Goal: Task Accomplishment & Management: Manage account settings

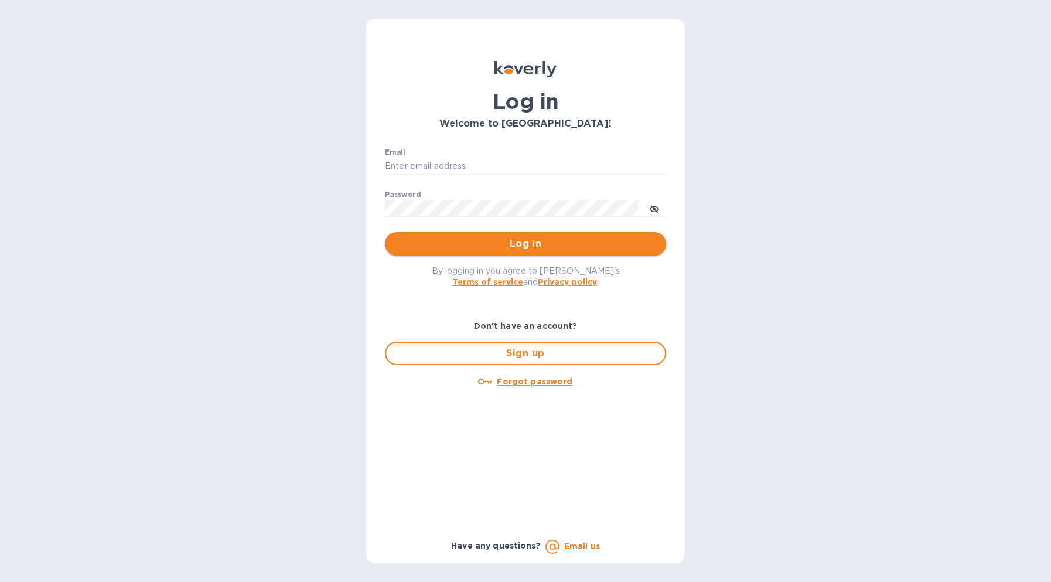
type input "b@corkhoarder.com"
click at [467, 244] on span "Log in" at bounding box center [525, 244] width 263 height 14
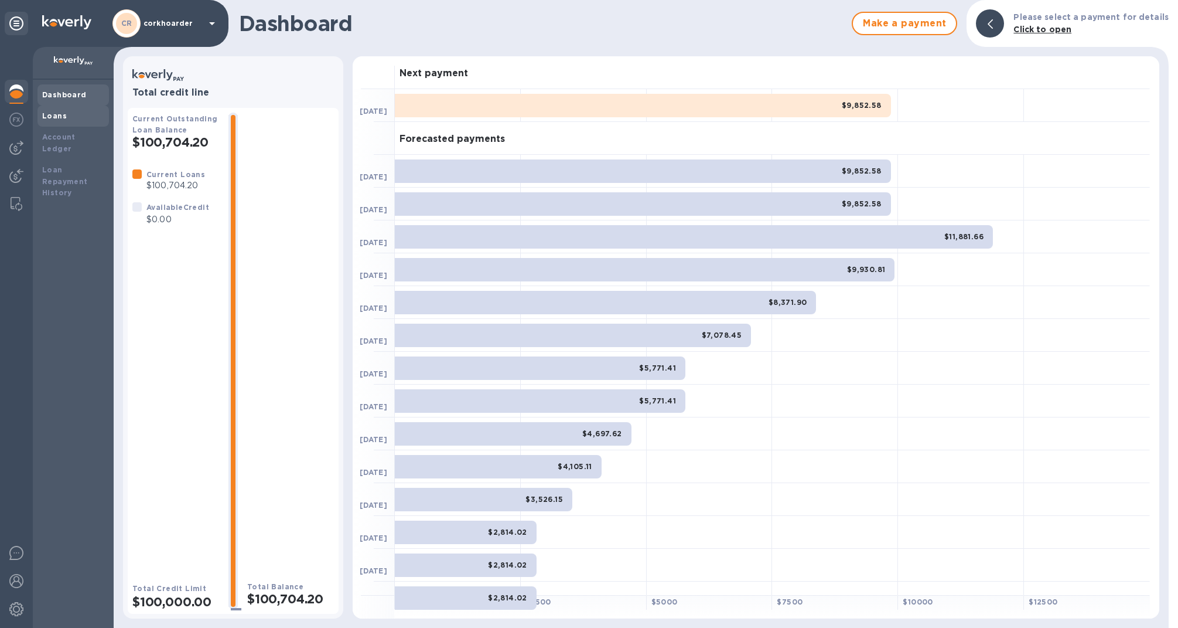
click at [43, 116] on b "Loans" at bounding box center [54, 115] width 25 height 9
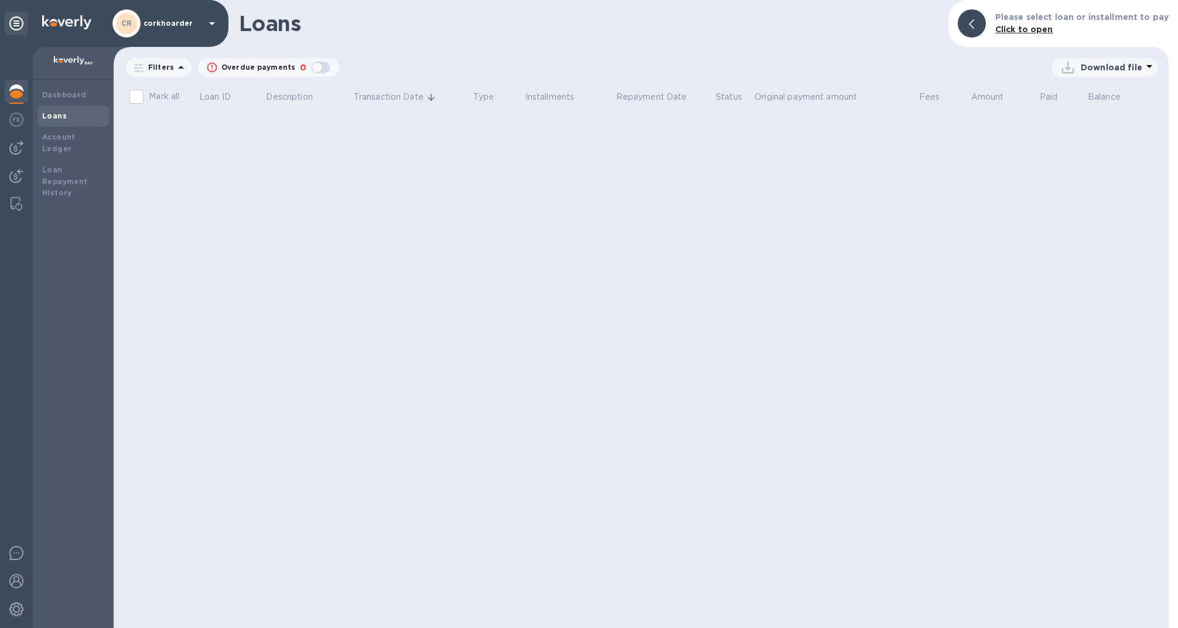
drag, startPoint x: 23, startPoint y: 117, endPoint x: 40, endPoint y: 119, distance: 17.7
click at [23, 117] on img at bounding box center [16, 120] width 14 height 14
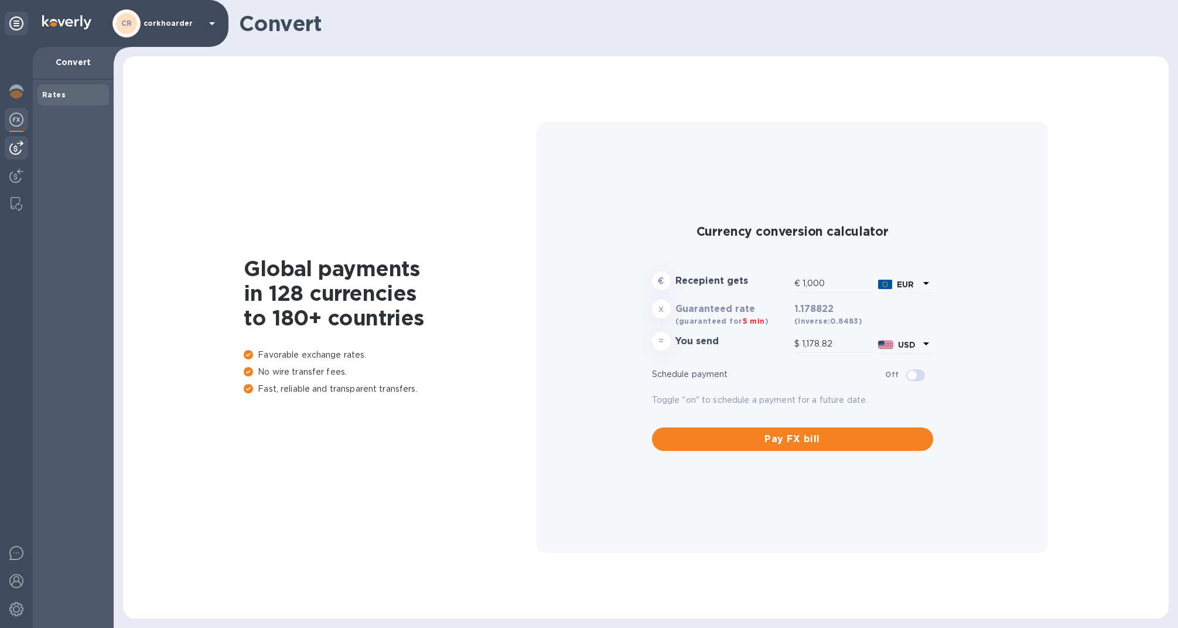
click at [16, 141] on img at bounding box center [16, 148] width 14 height 14
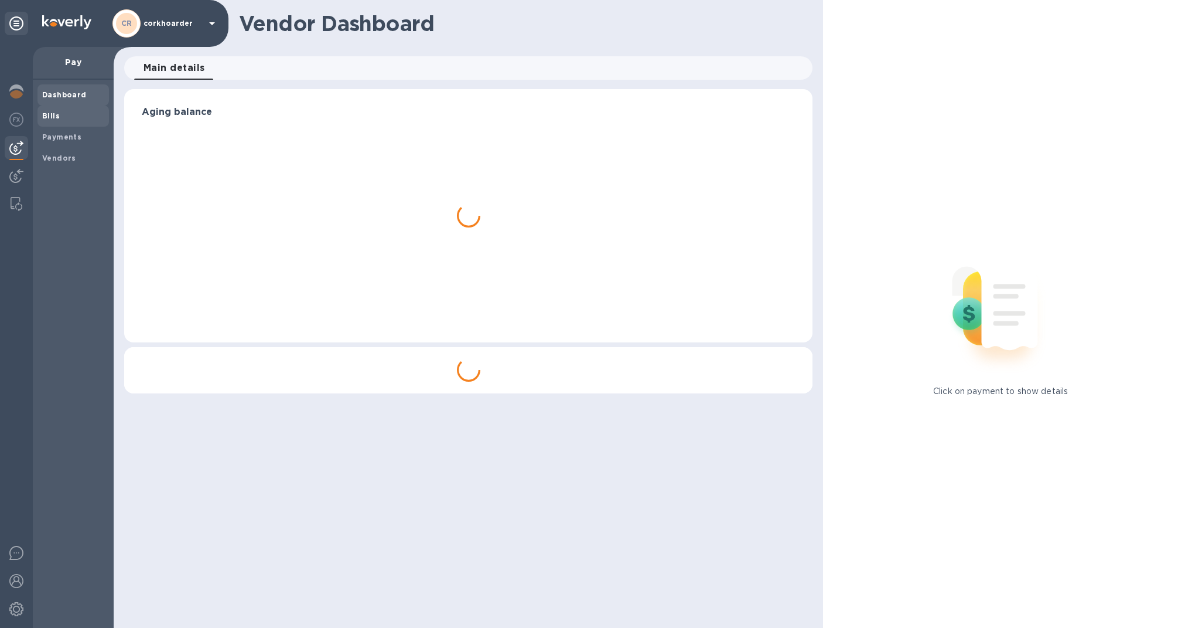
click at [56, 119] on b "Bills" at bounding box center [51, 115] width 18 height 9
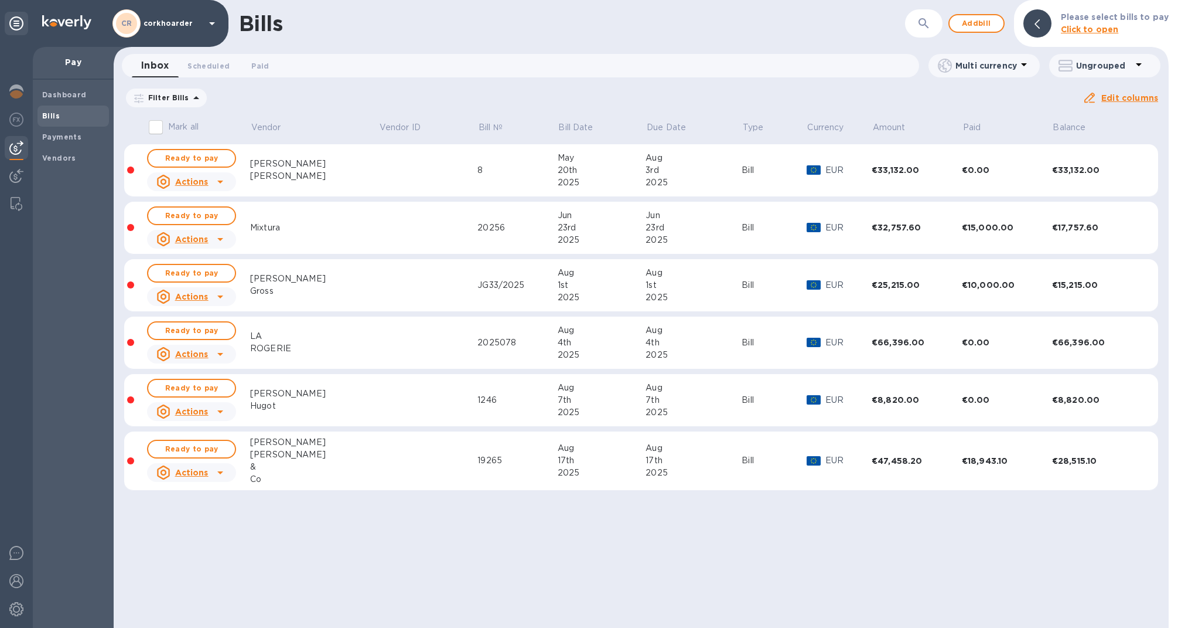
click at [0, 0] on icon at bounding box center [0, 0] width 0 height 0
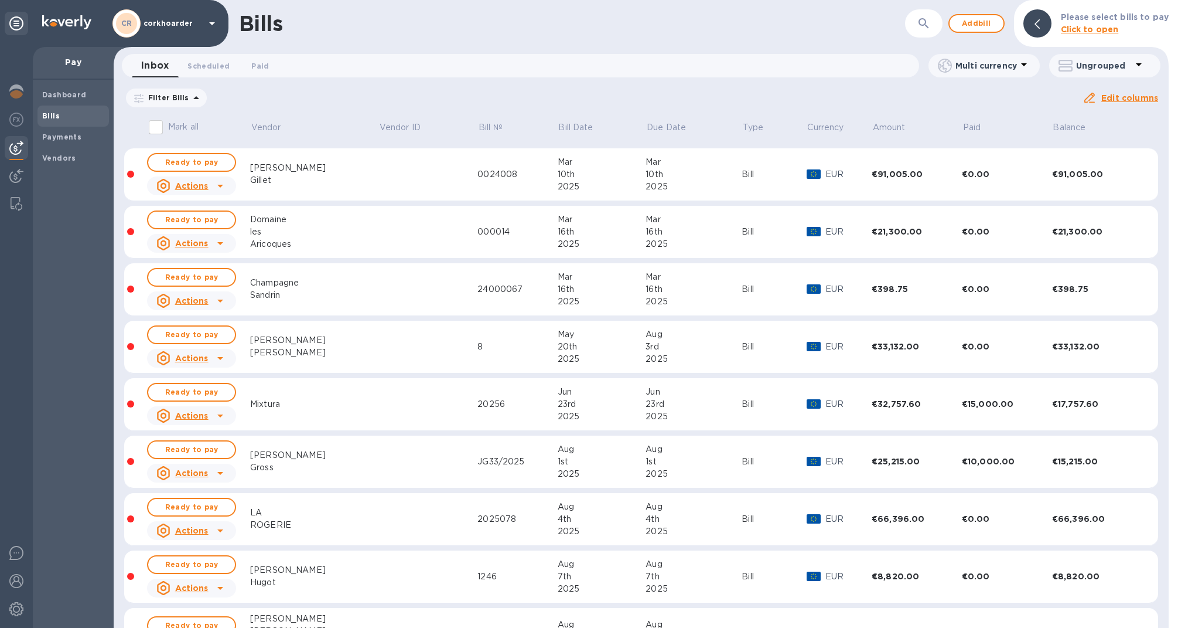
scroll to position [165, 0]
